Goal: Task Accomplishment & Management: Manage account settings

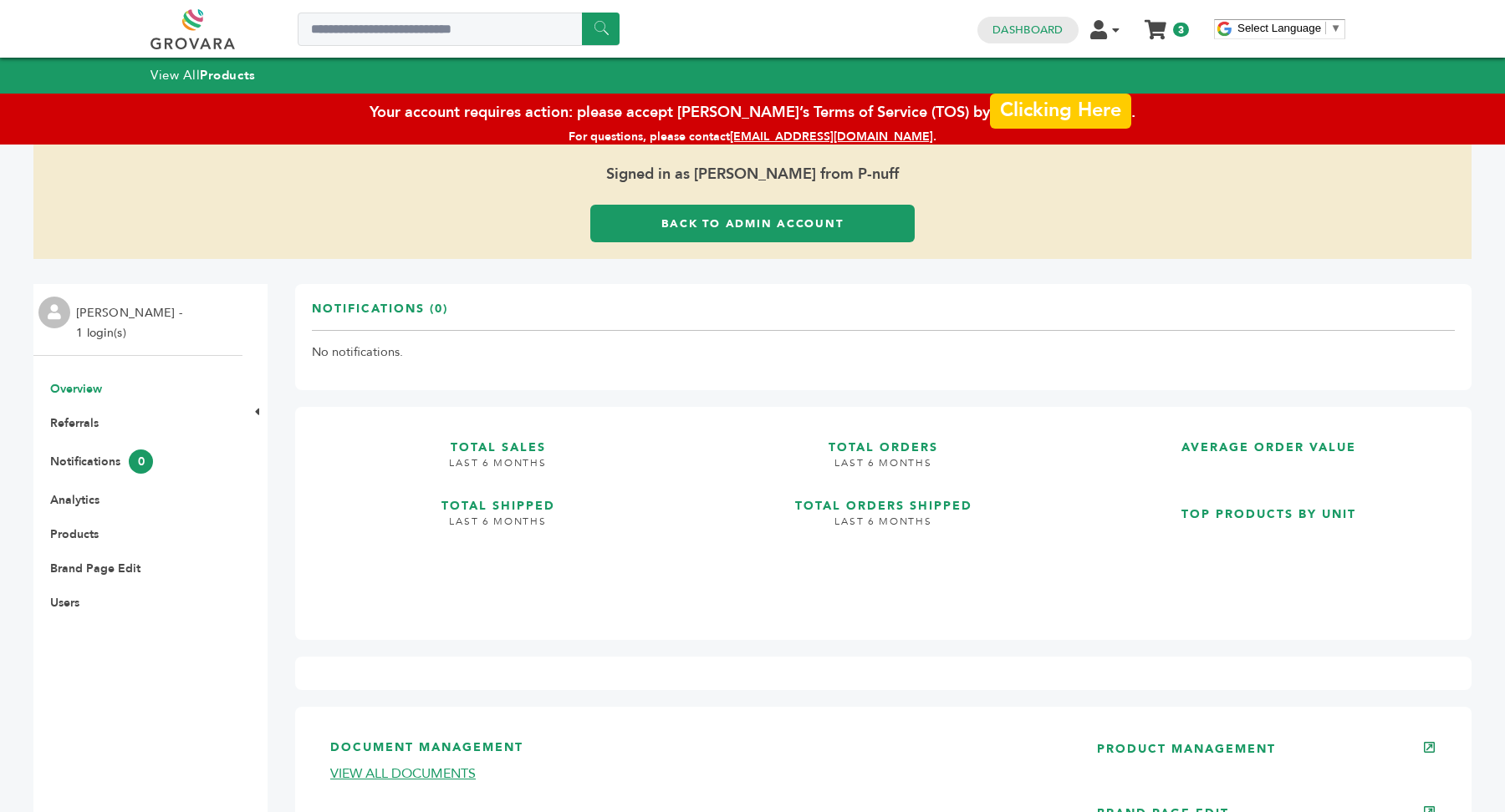
click at [1066, 102] on link "Clicking Here" at bounding box center [1060, 111] width 140 height 35
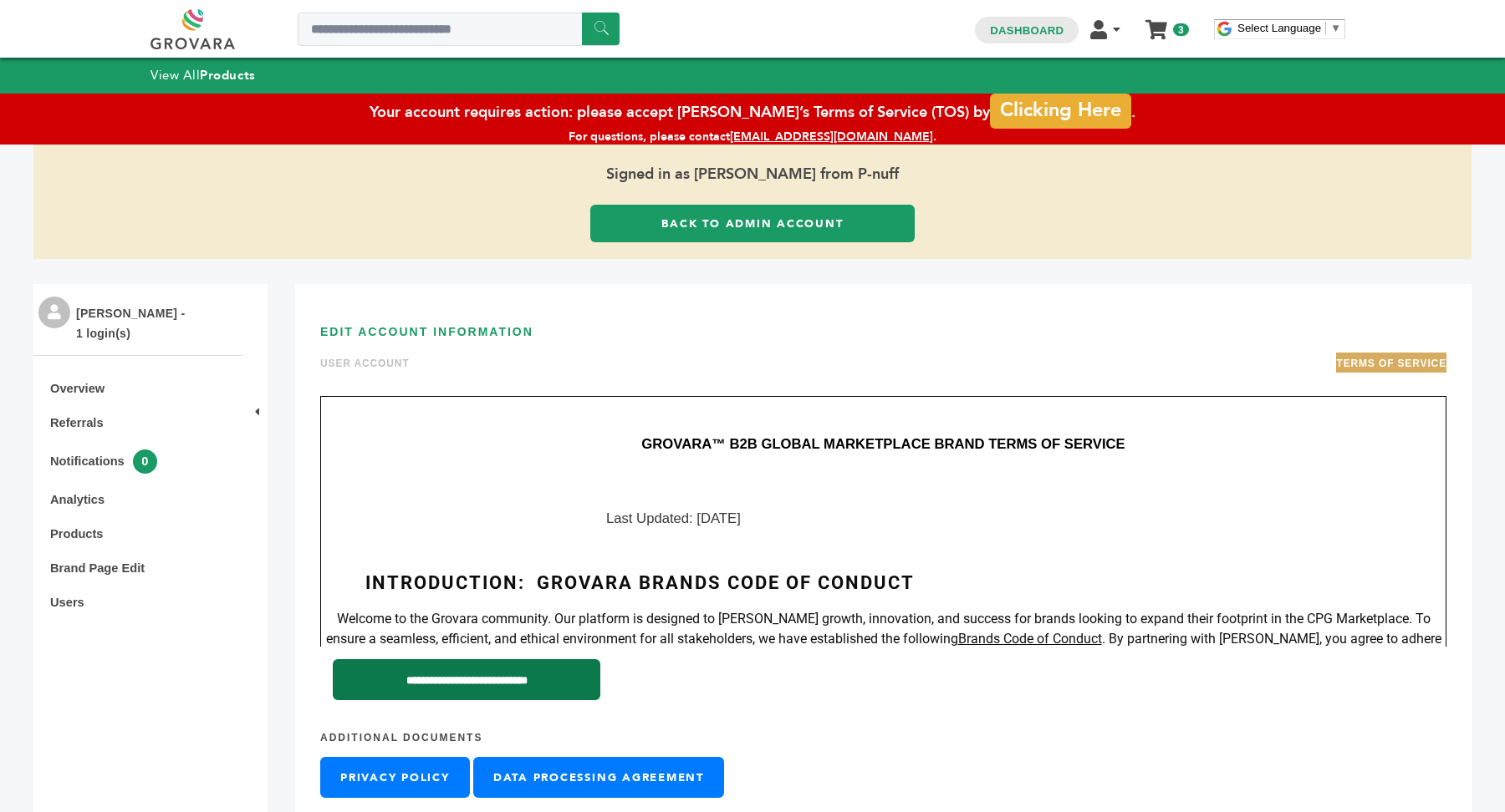
click at [534, 690] on input "**********" at bounding box center [466, 680] width 268 height 41
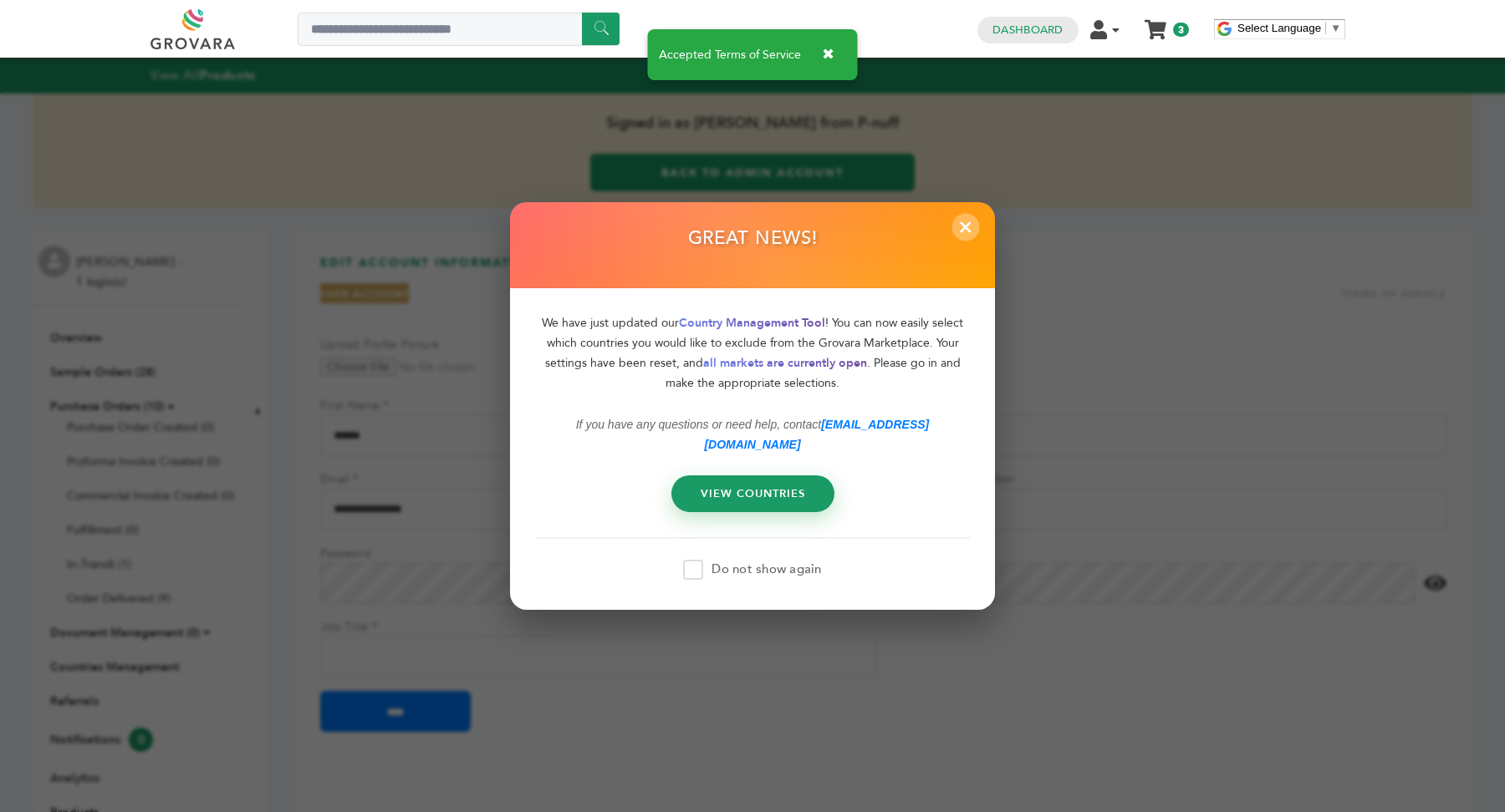
click at [973, 236] on span "×" at bounding box center [966, 226] width 27 height 27
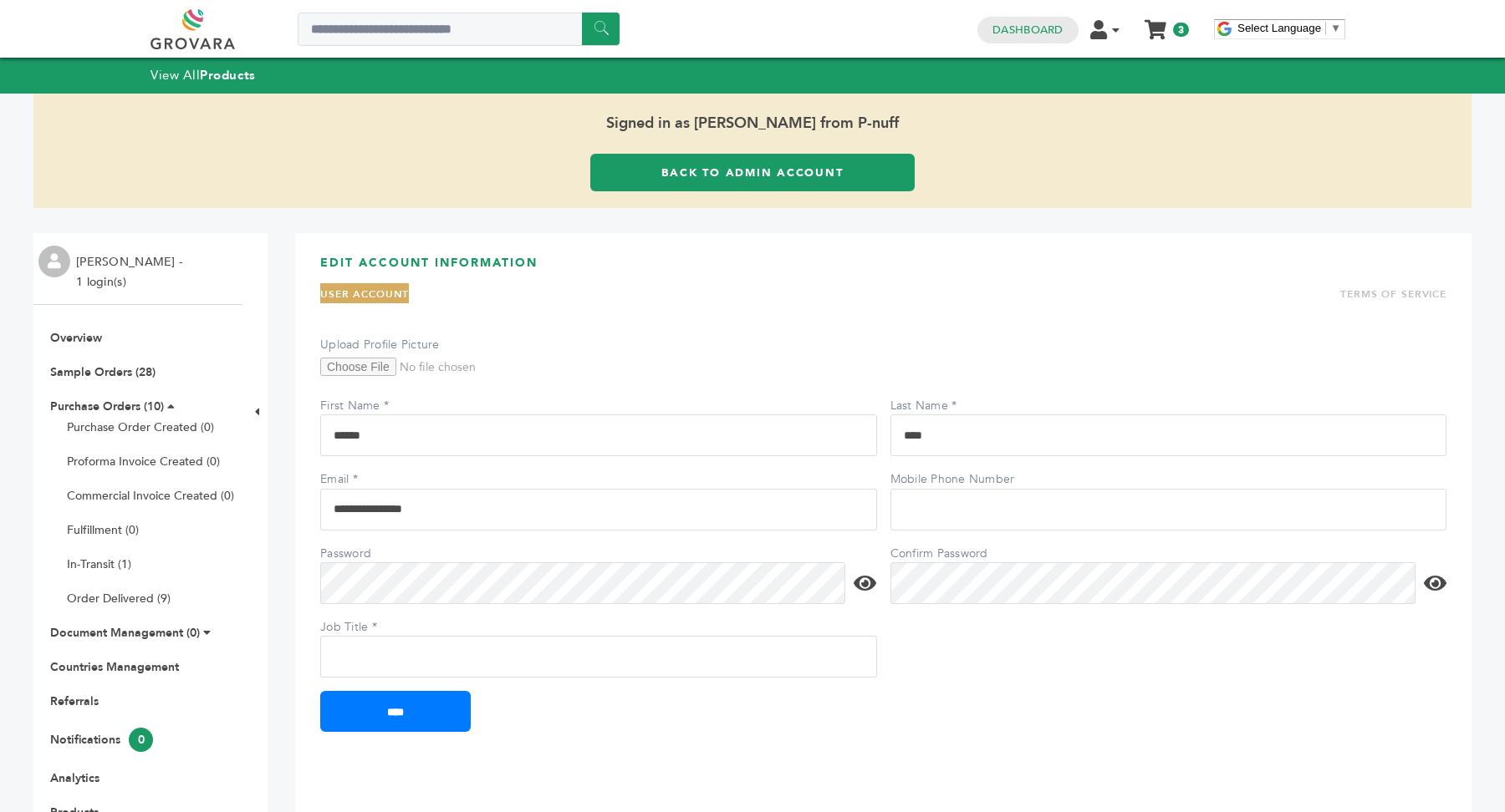
click at [756, 170] on link "Back to Admin Account" at bounding box center [753, 172] width 325 height 37
